Goal: Information Seeking & Learning: Learn about a topic

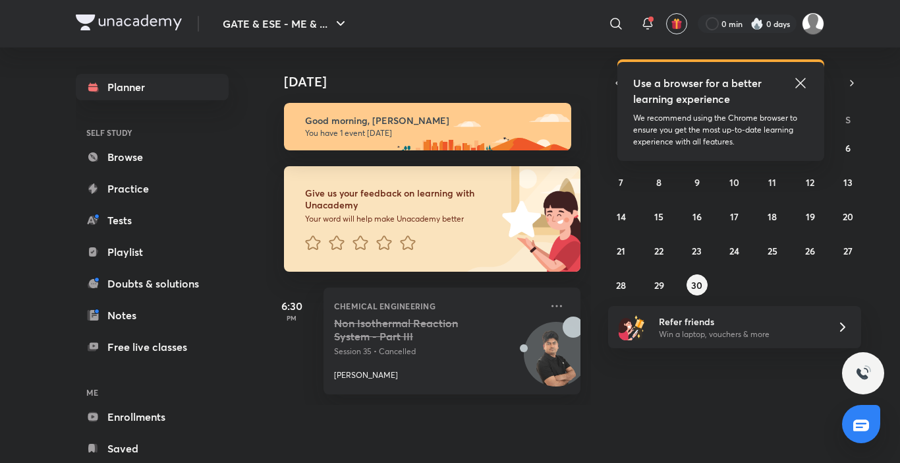
click at [805, 79] on icon at bounding box center [800, 83] width 10 height 10
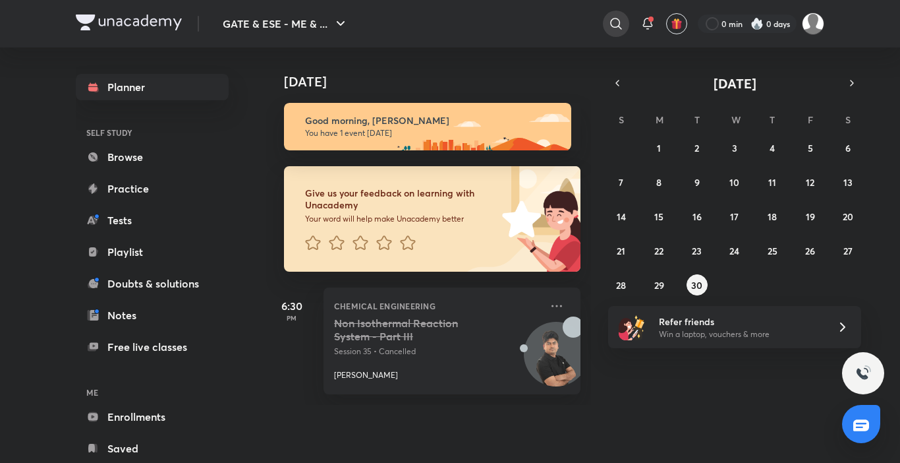
click at [608, 24] on icon at bounding box center [616, 24] width 16 height 16
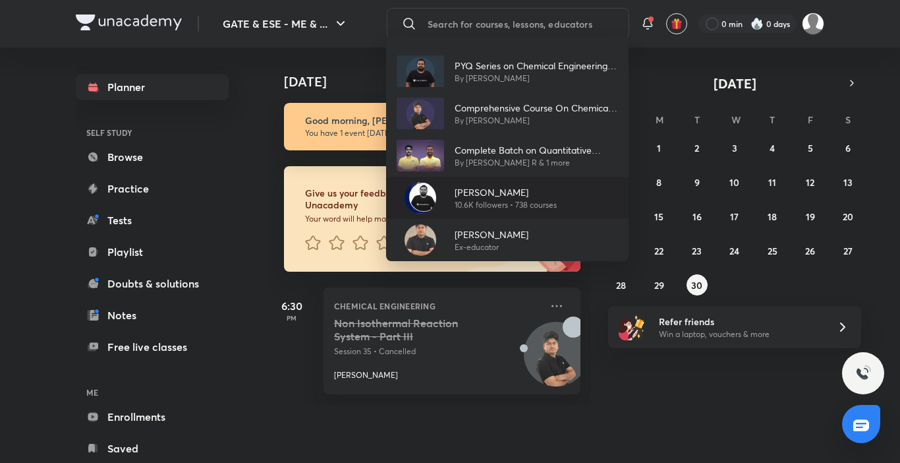
click at [507, 194] on p "[PERSON_NAME]" at bounding box center [506, 192] width 102 height 14
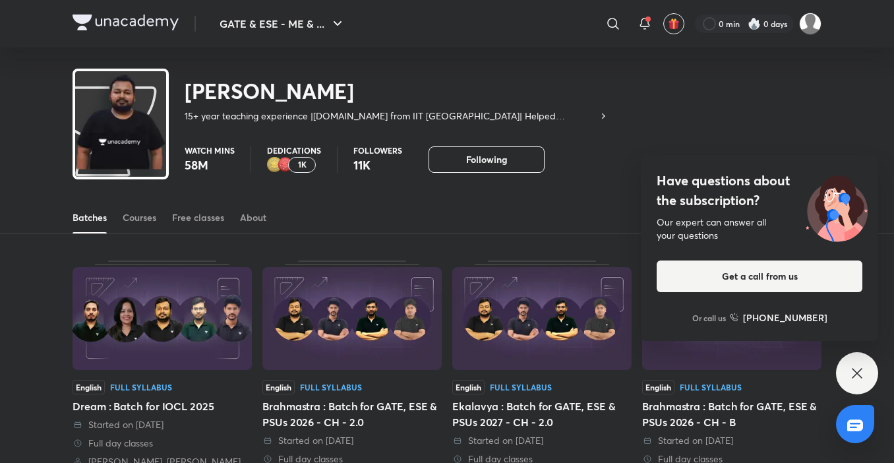
click at [861, 376] on icon at bounding box center [857, 373] width 16 height 16
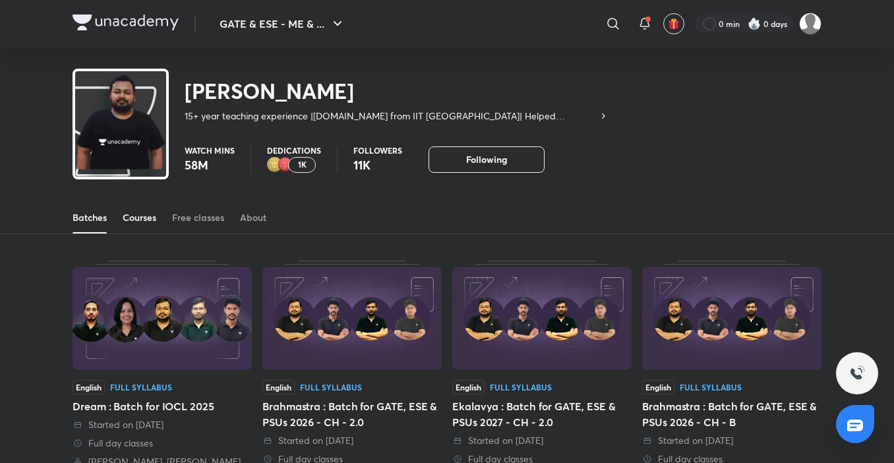
click at [131, 219] on div "Courses" at bounding box center [140, 217] width 34 height 13
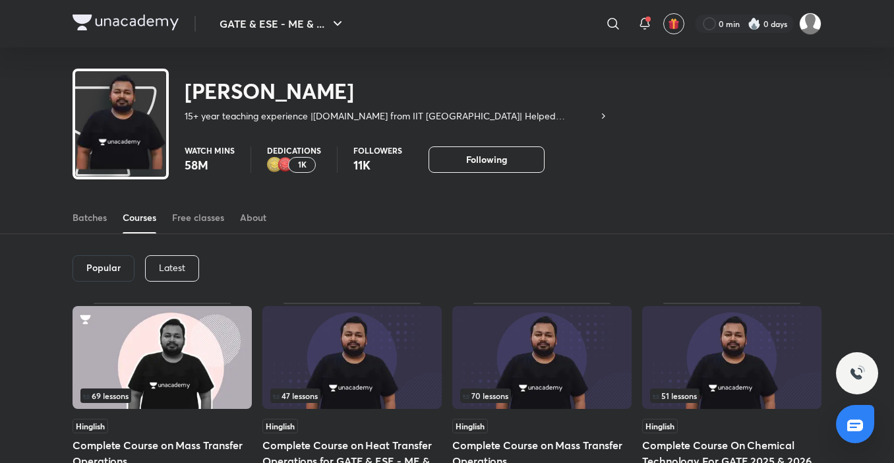
click at [165, 264] on p "Latest" at bounding box center [172, 267] width 26 height 11
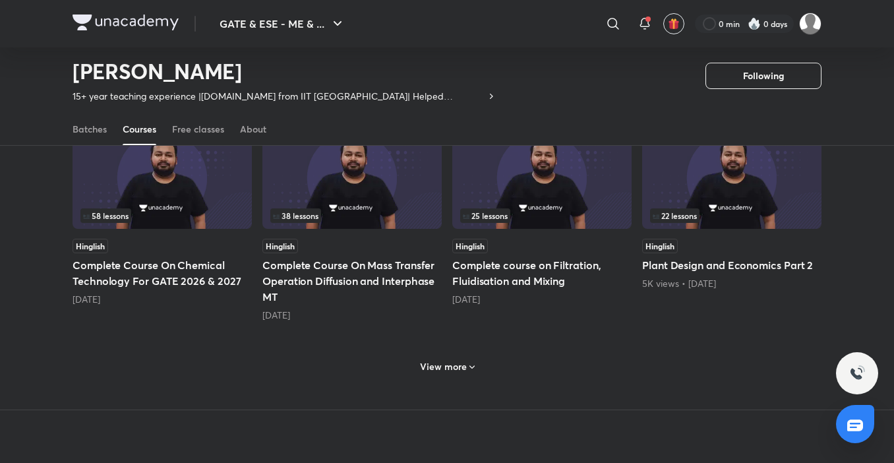
scroll to position [585, 0]
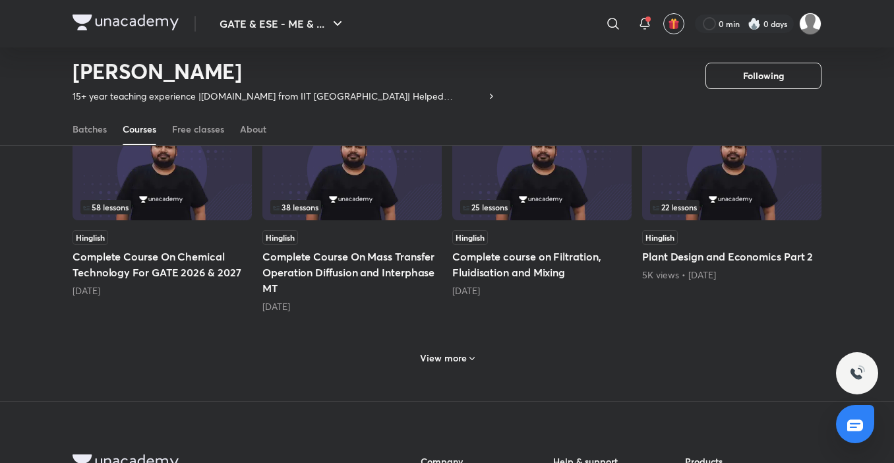
click at [471, 377] on div "Lesson 1 / 3 Hinglish Revision and Practice course on Chemical Technology Start…" at bounding box center [446, 39] width 749 height 722
click at [474, 356] on icon at bounding box center [472, 358] width 11 height 11
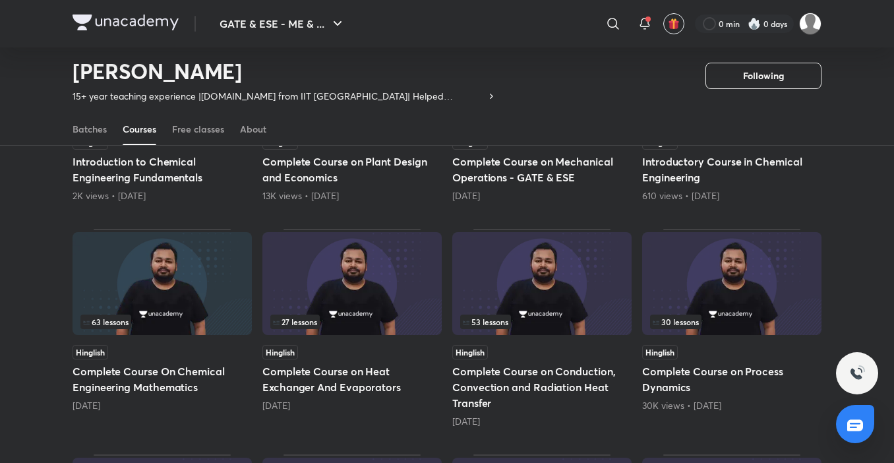
scroll to position [980, 0]
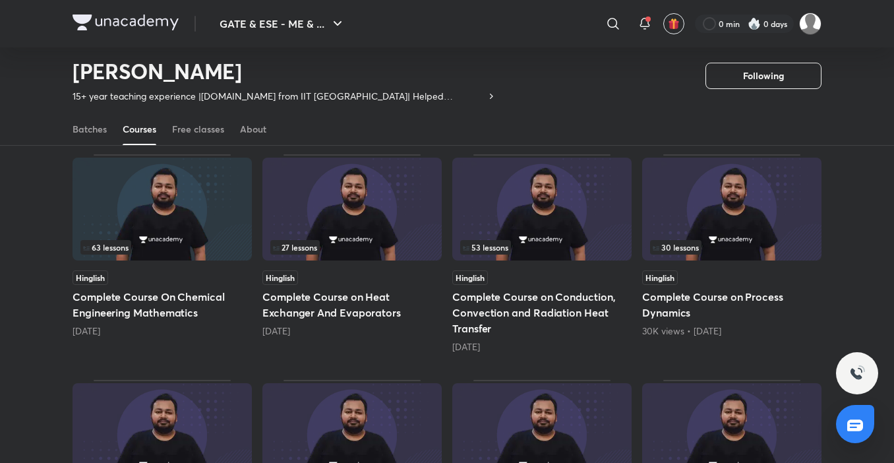
click at [208, 239] on img at bounding box center [161, 209] width 179 height 103
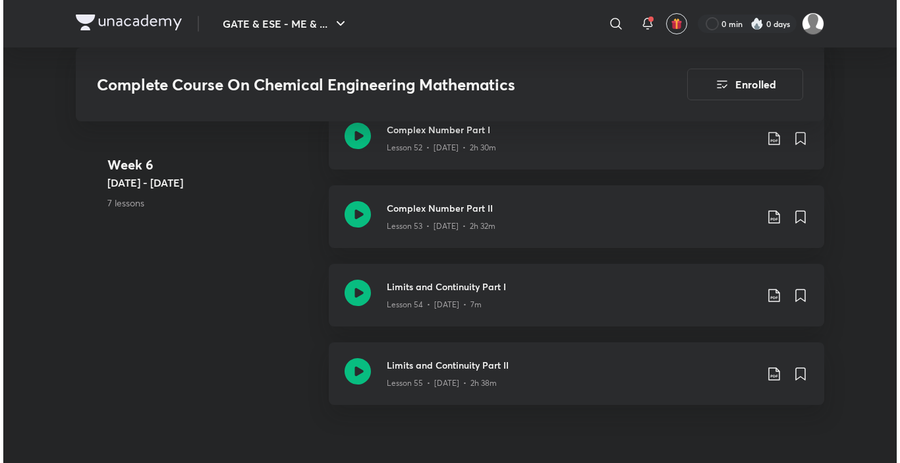
scroll to position [5206, 0]
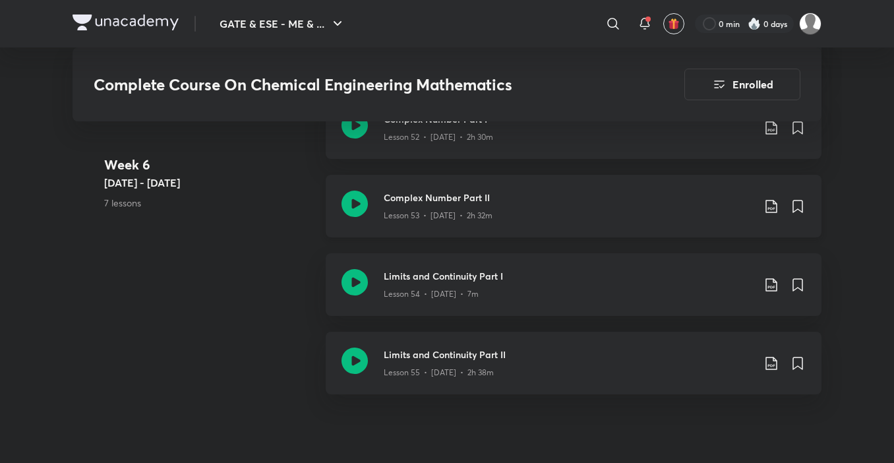
click at [579, 210] on div "Lesson 53 • [DATE] • 2h 32m" at bounding box center [568, 212] width 369 height 17
click at [774, 211] on icon at bounding box center [771, 206] width 16 height 16
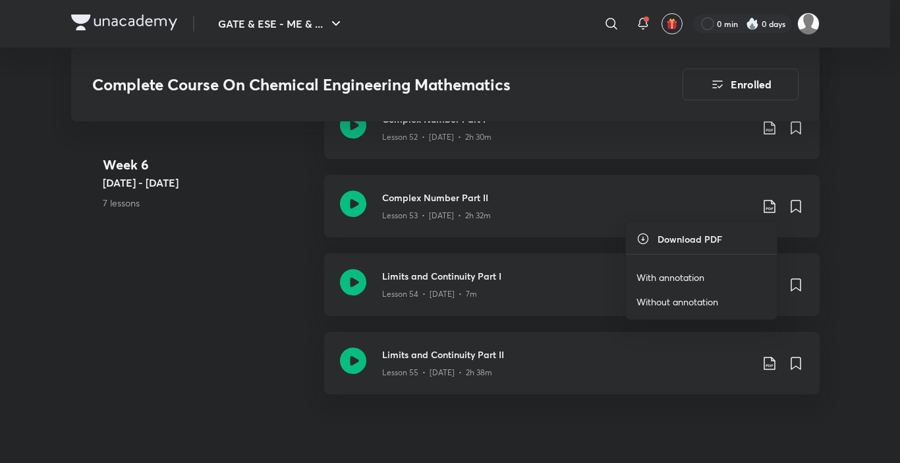
click at [668, 278] on p "With annotation" at bounding box center [671, 277] width 68 height 14
